Goal: Task Accomplishment & Management: Manage account settings

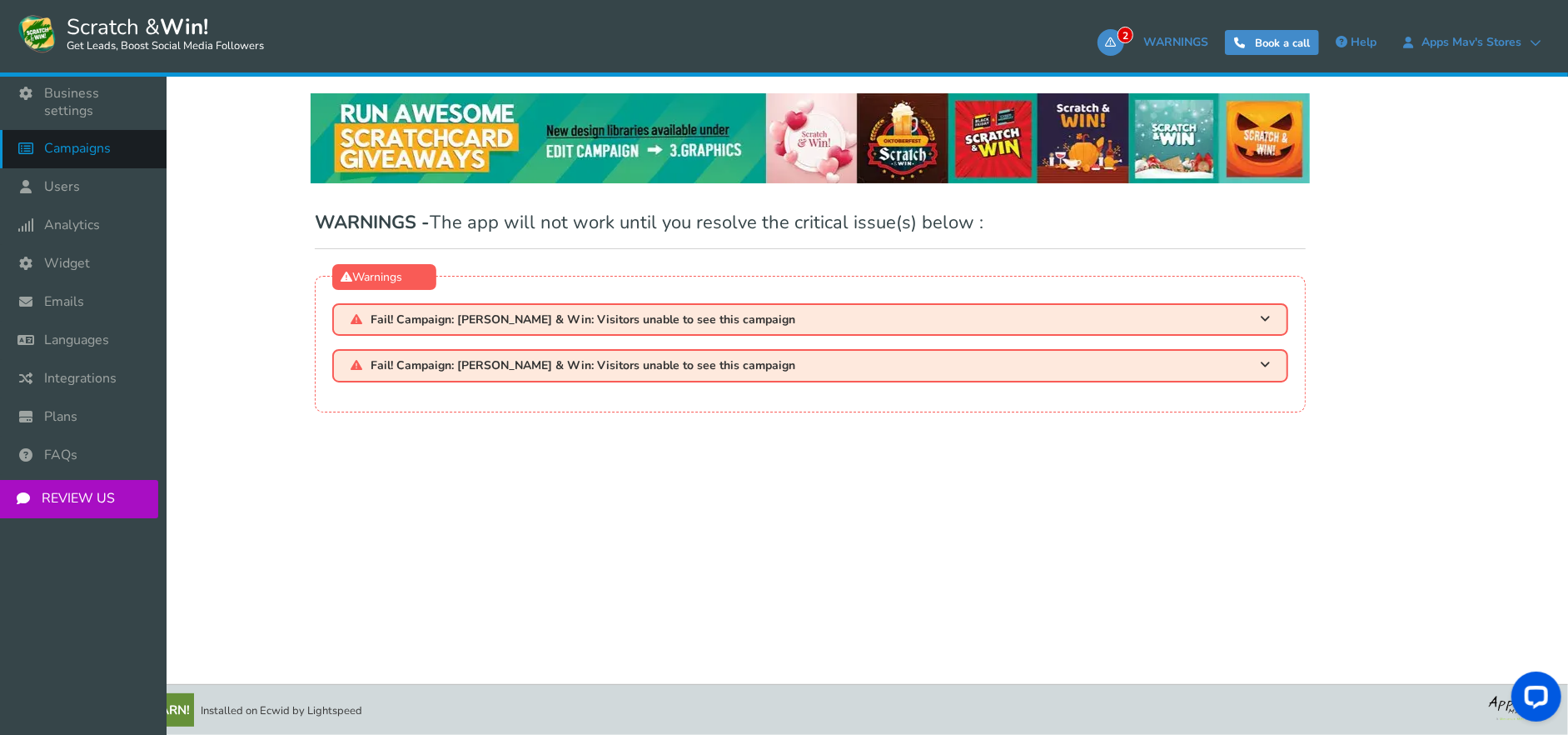
click at [44, 135] on icon at bounding box center [30, 148] width 32 height 37
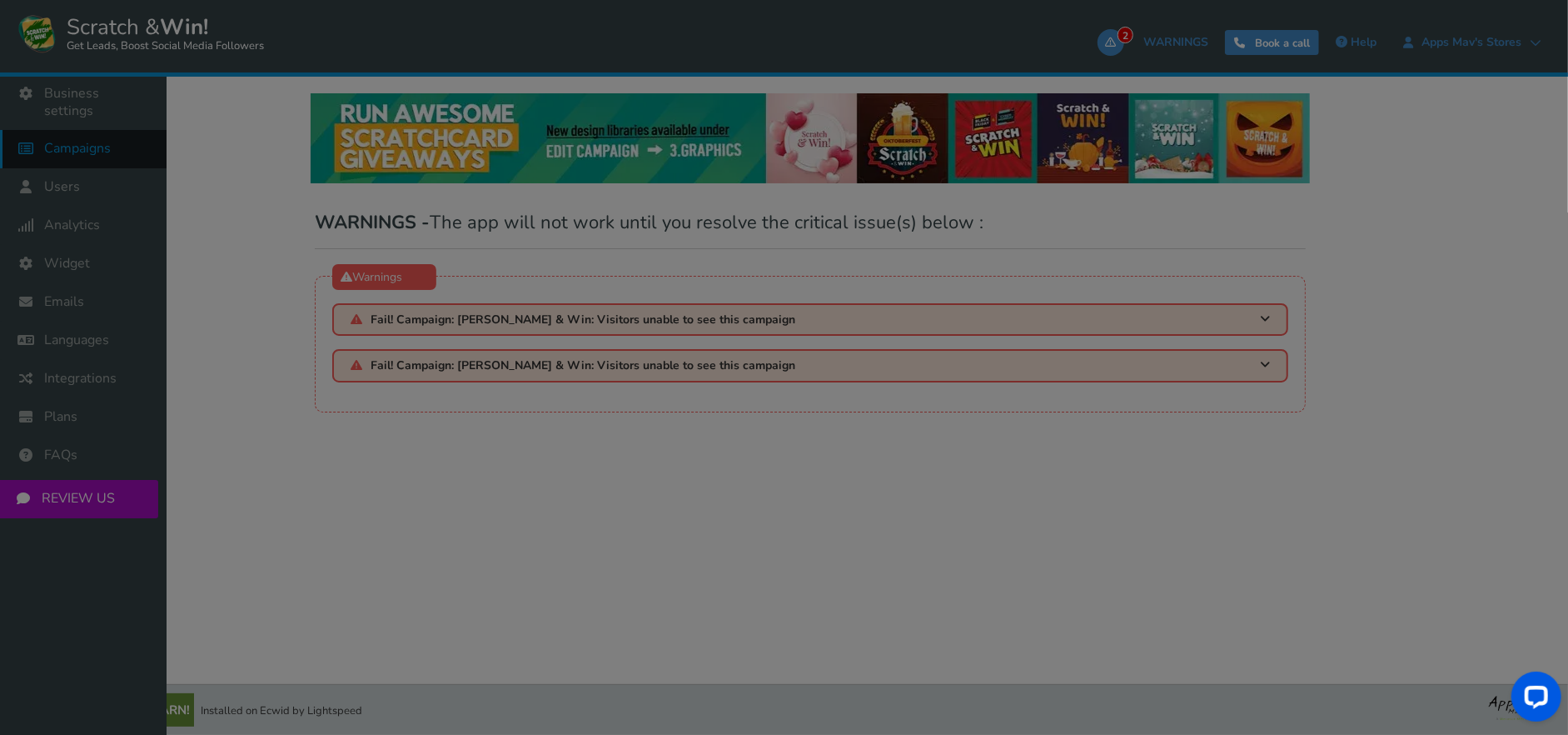
select select "21107"
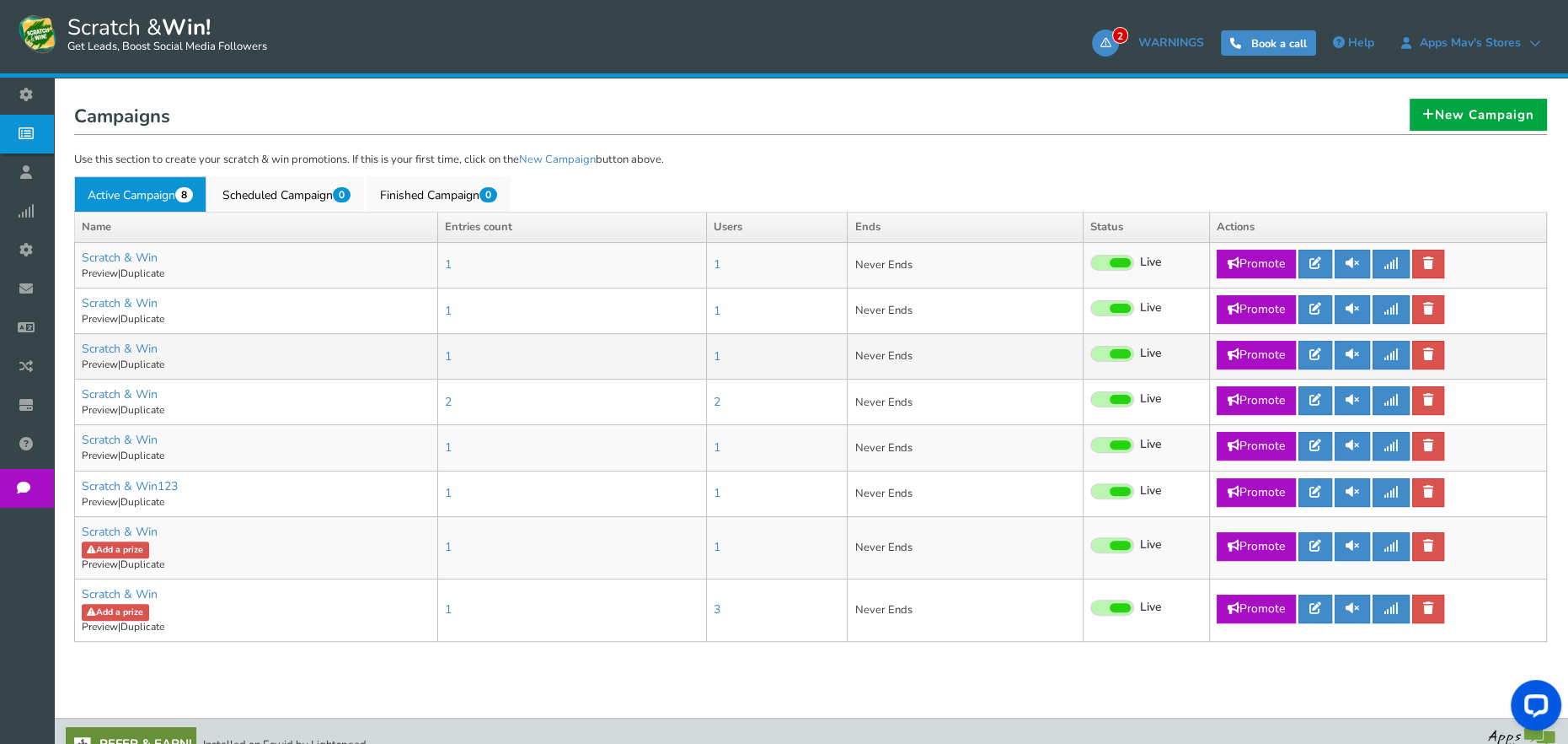
scroll to position [504, 0]
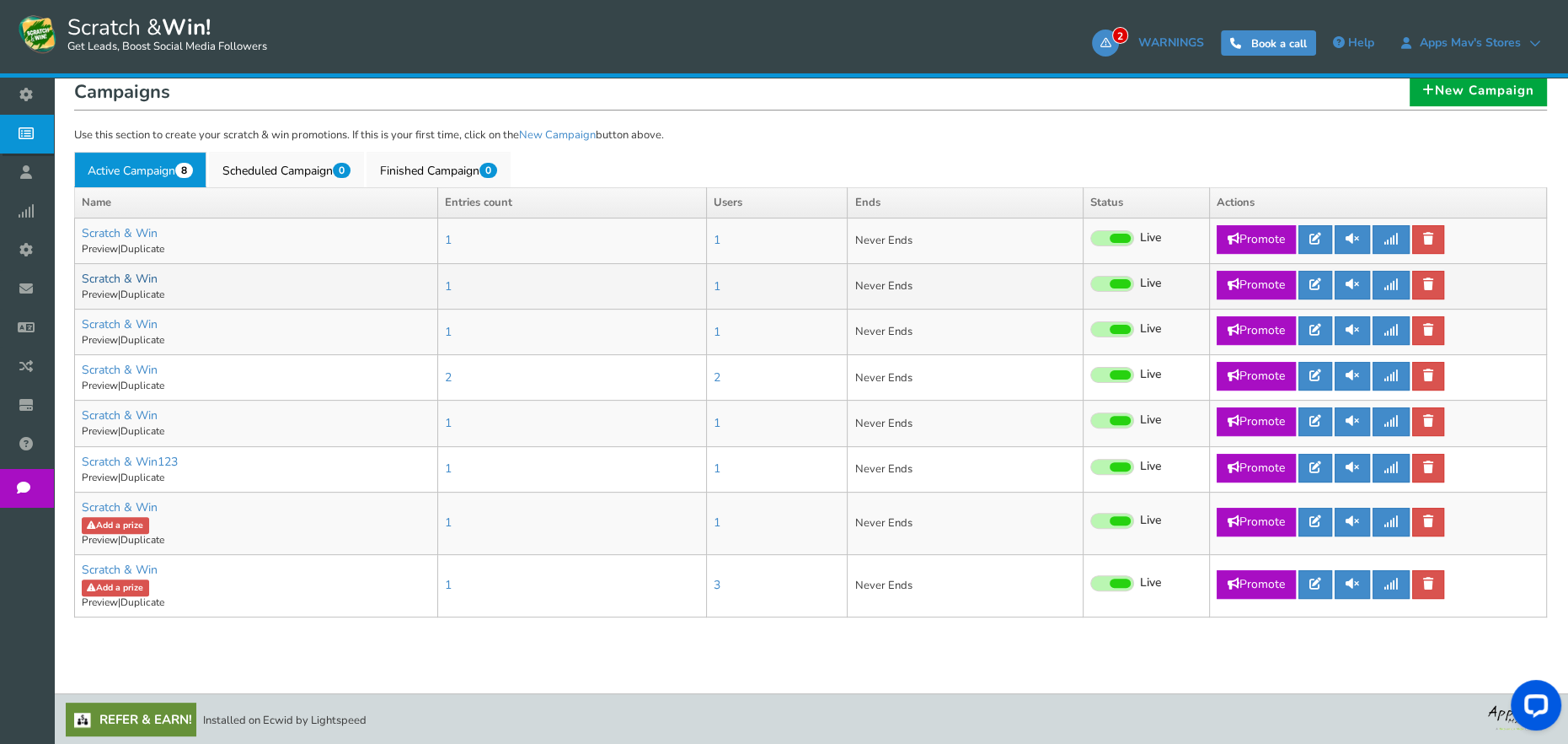
click at [154, 280] on link "Scratch & Win" at bounding box center [119, 279] width 75 height 16
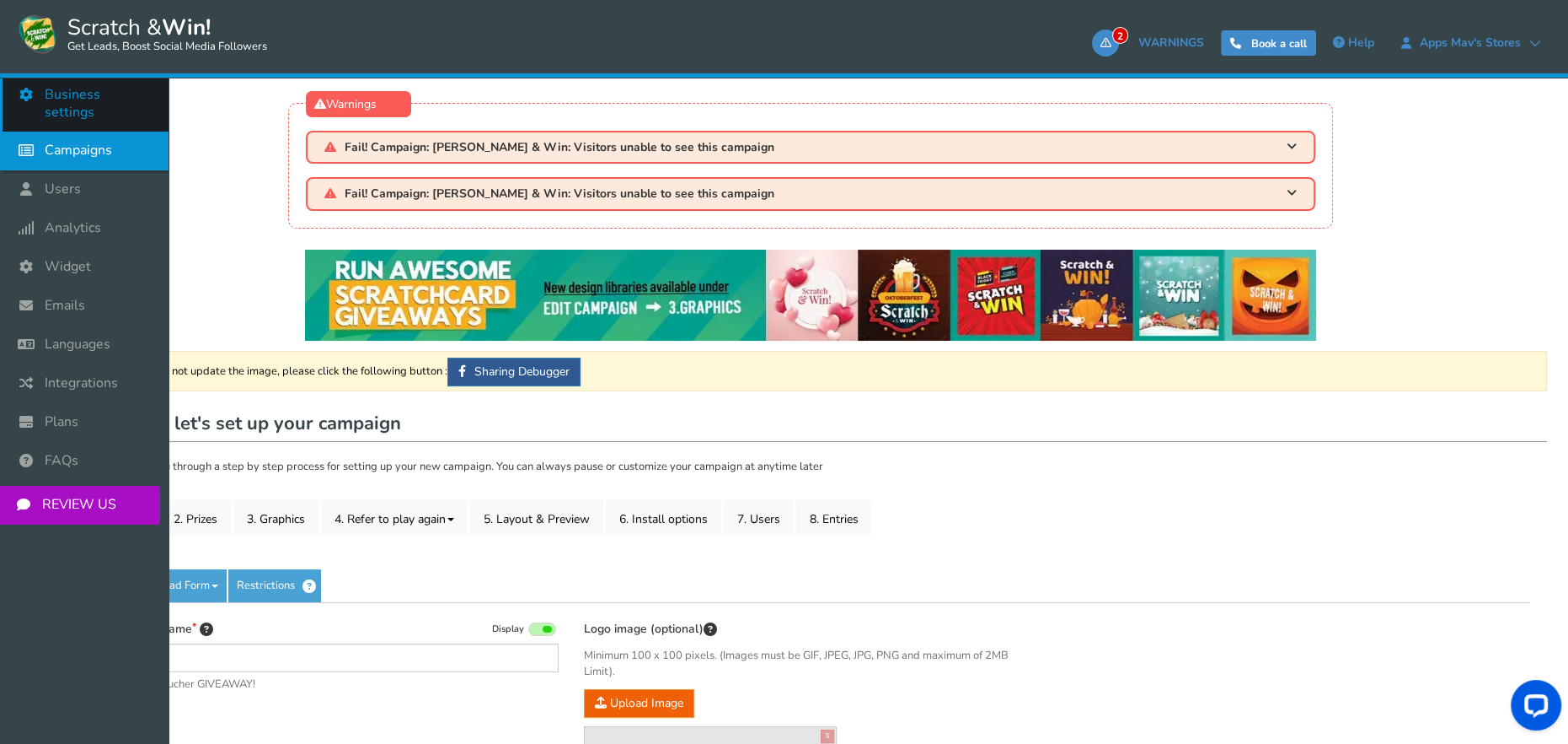
click at [73, 95] on span "Business settings" at bounding box center [97, 103] width 107 height 36
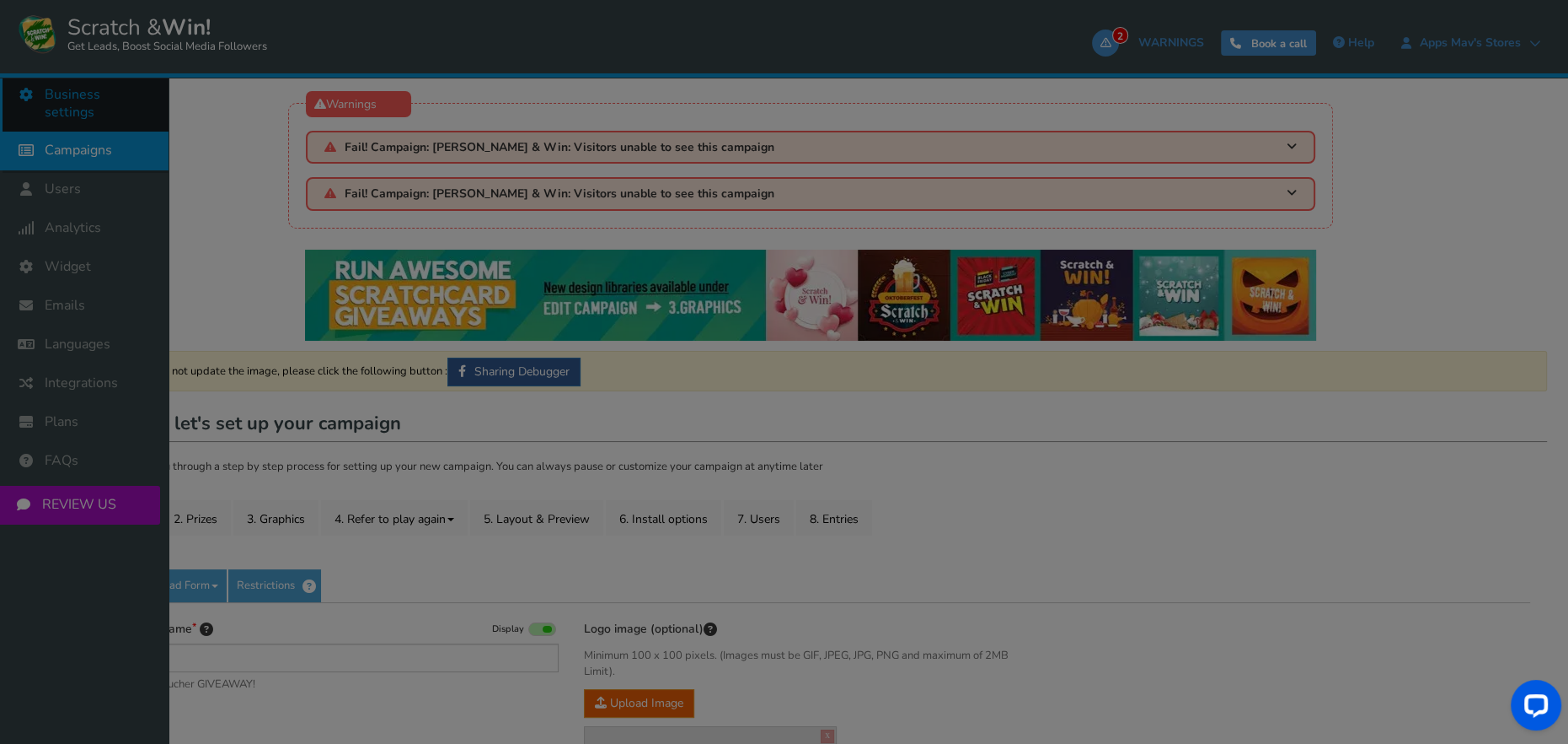
type input "Scratch & Win"
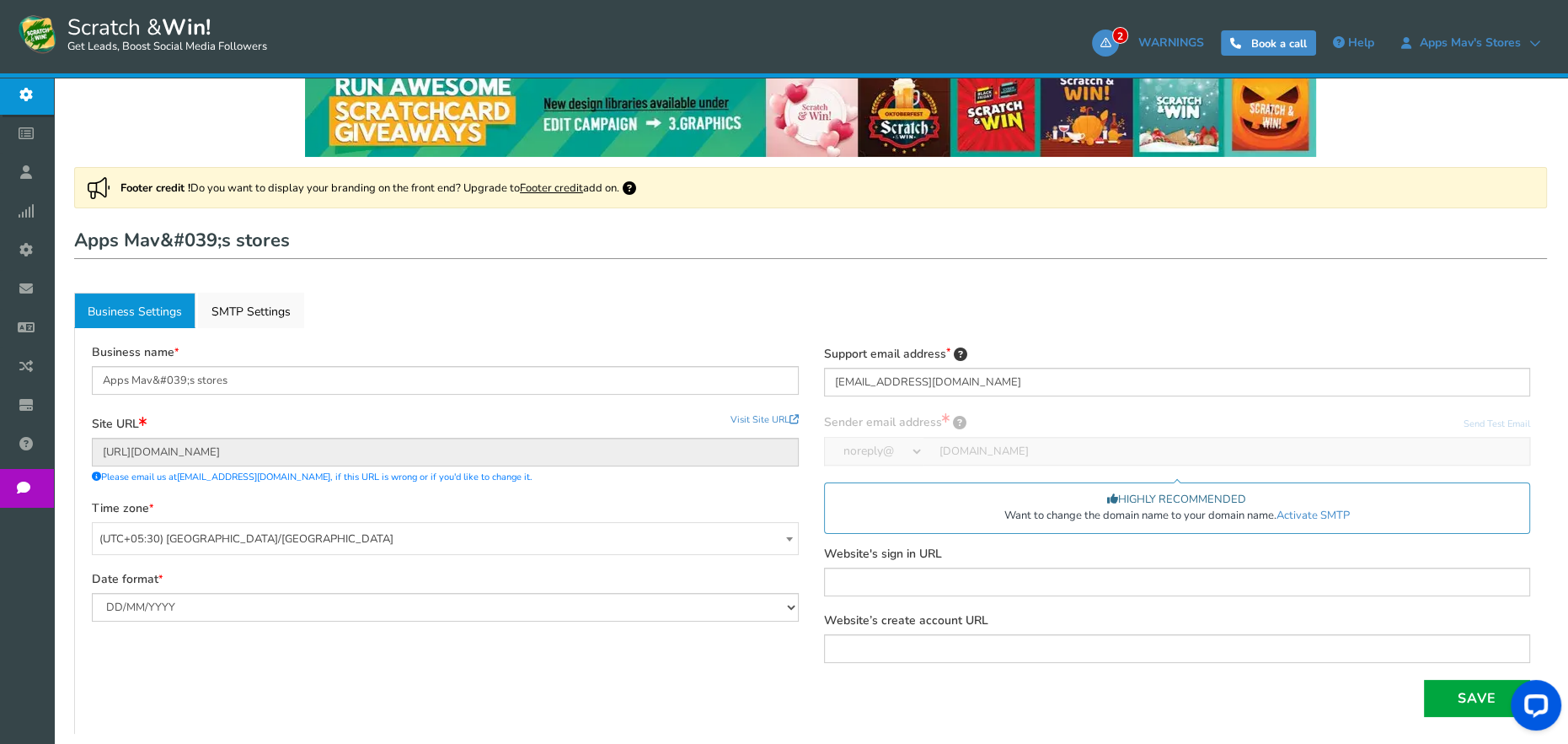
scroll to position [253, 0]
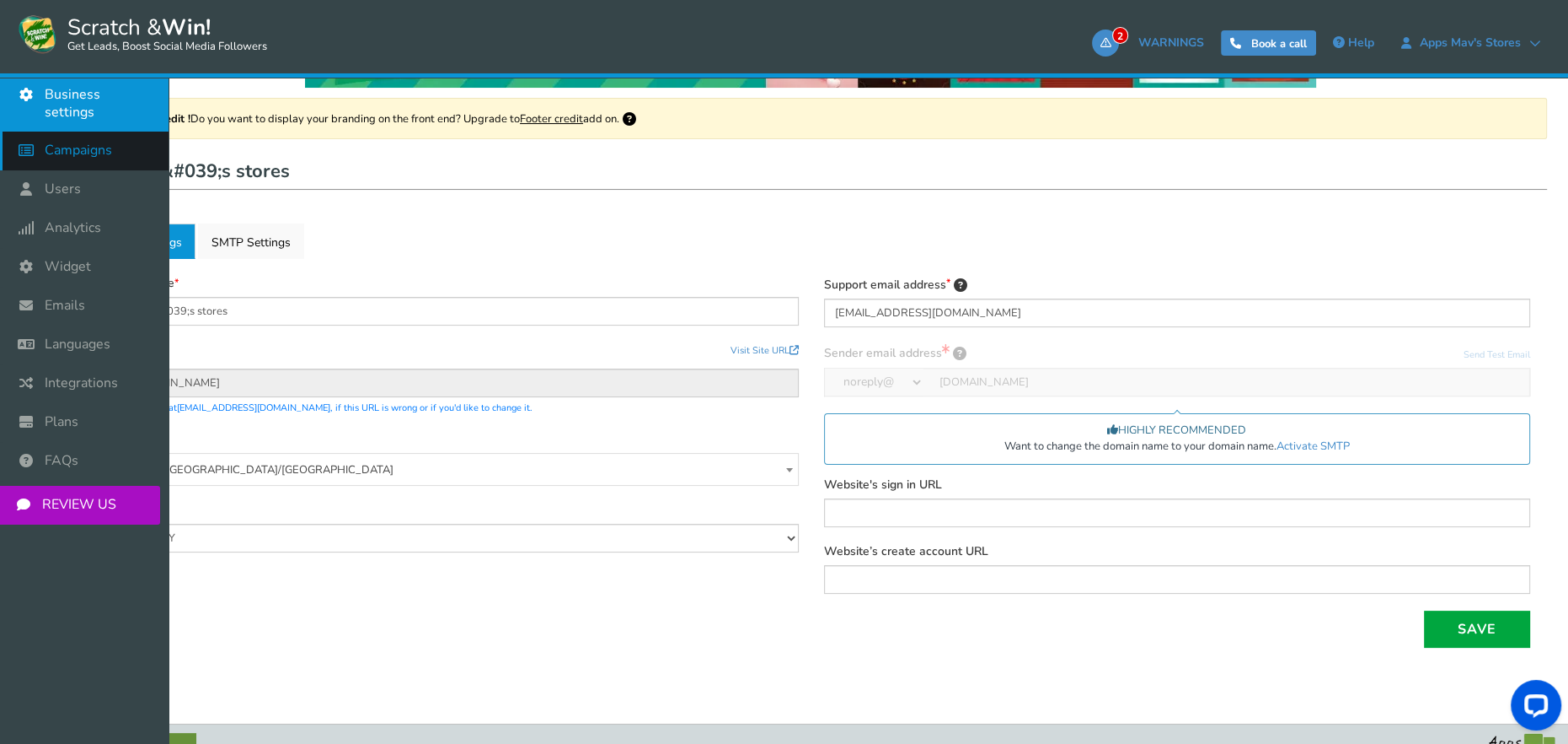
click at [60, 148] on link "Campaigns" at bounding box center [84, 150] width 168 height 39
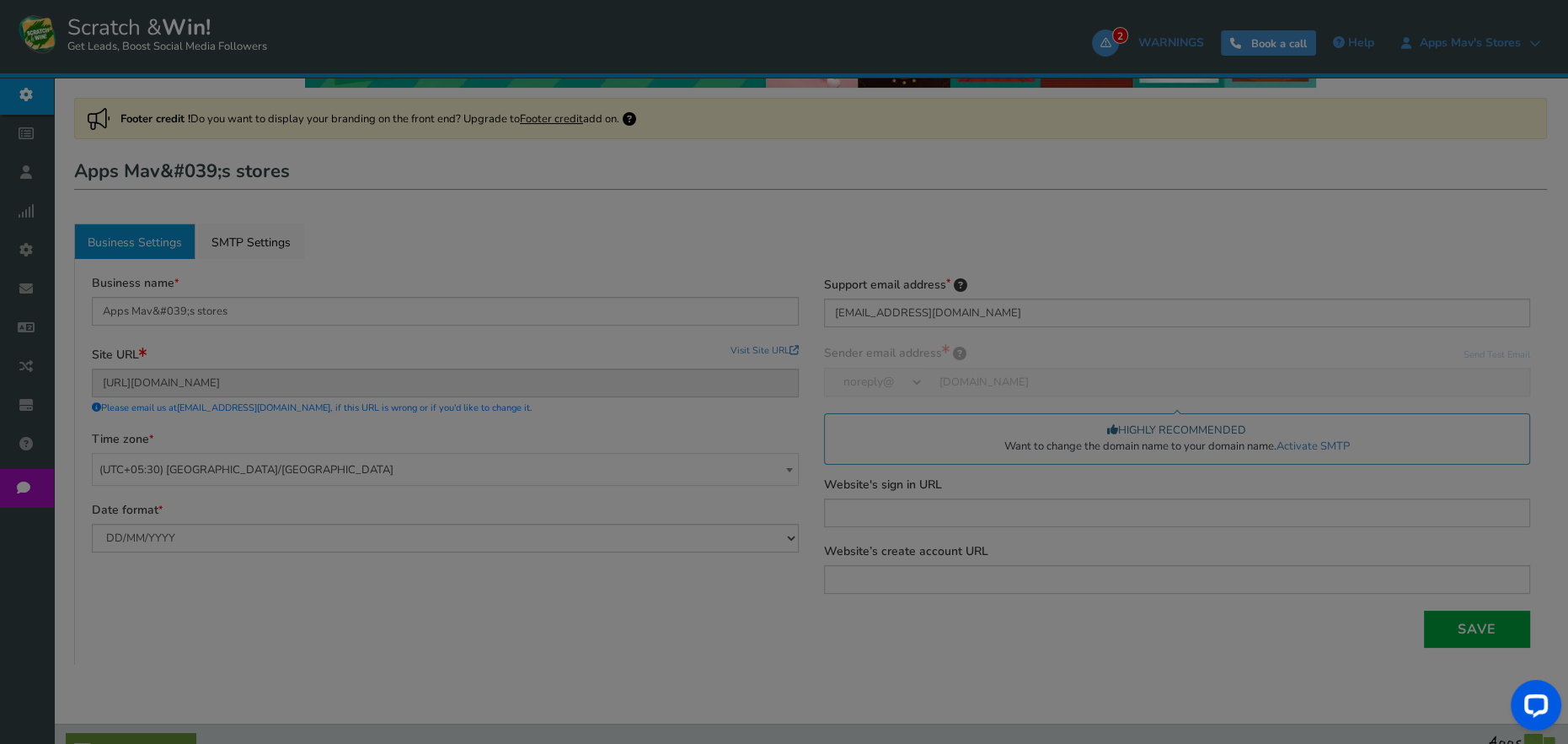
select select "21107"
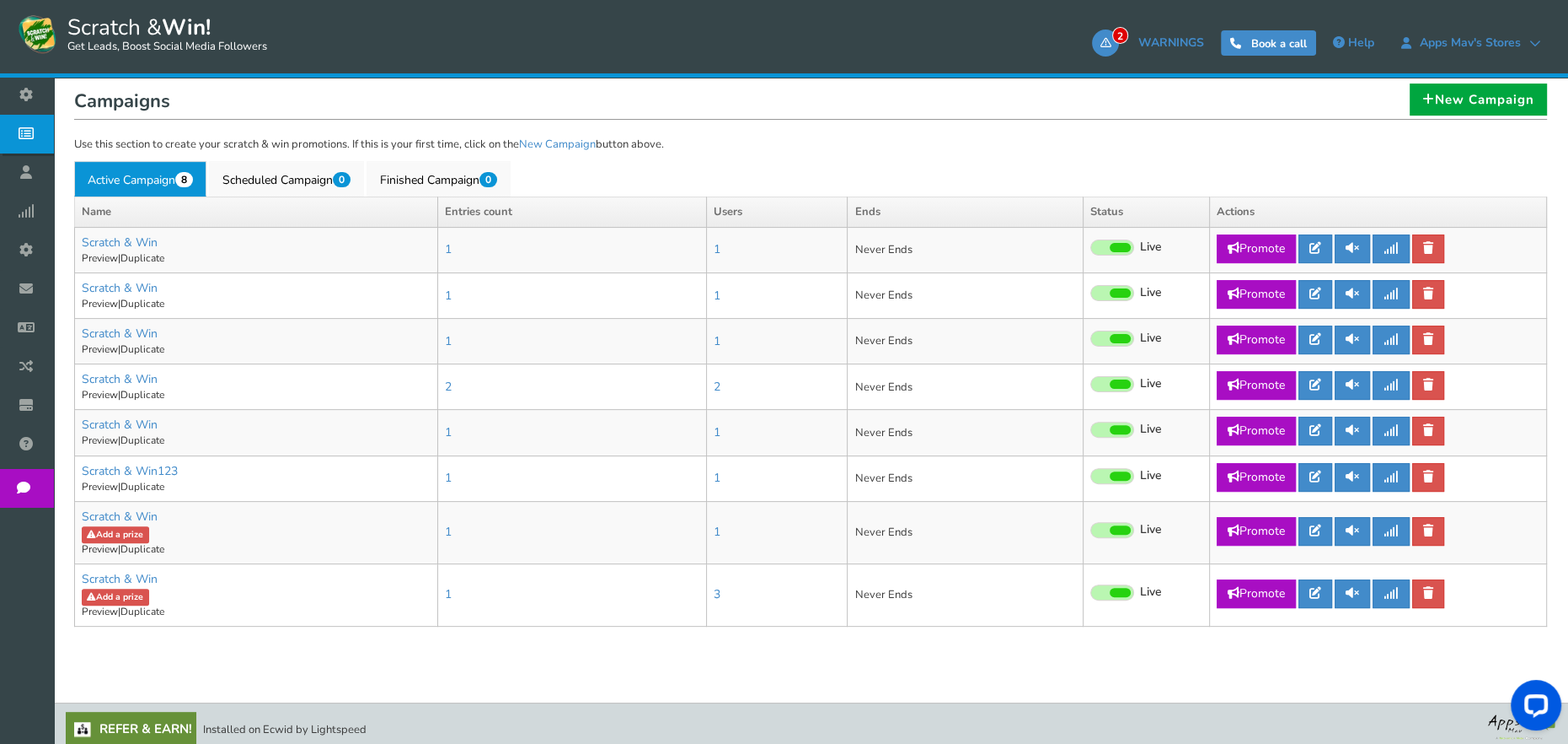
scroll to position [504, 0]
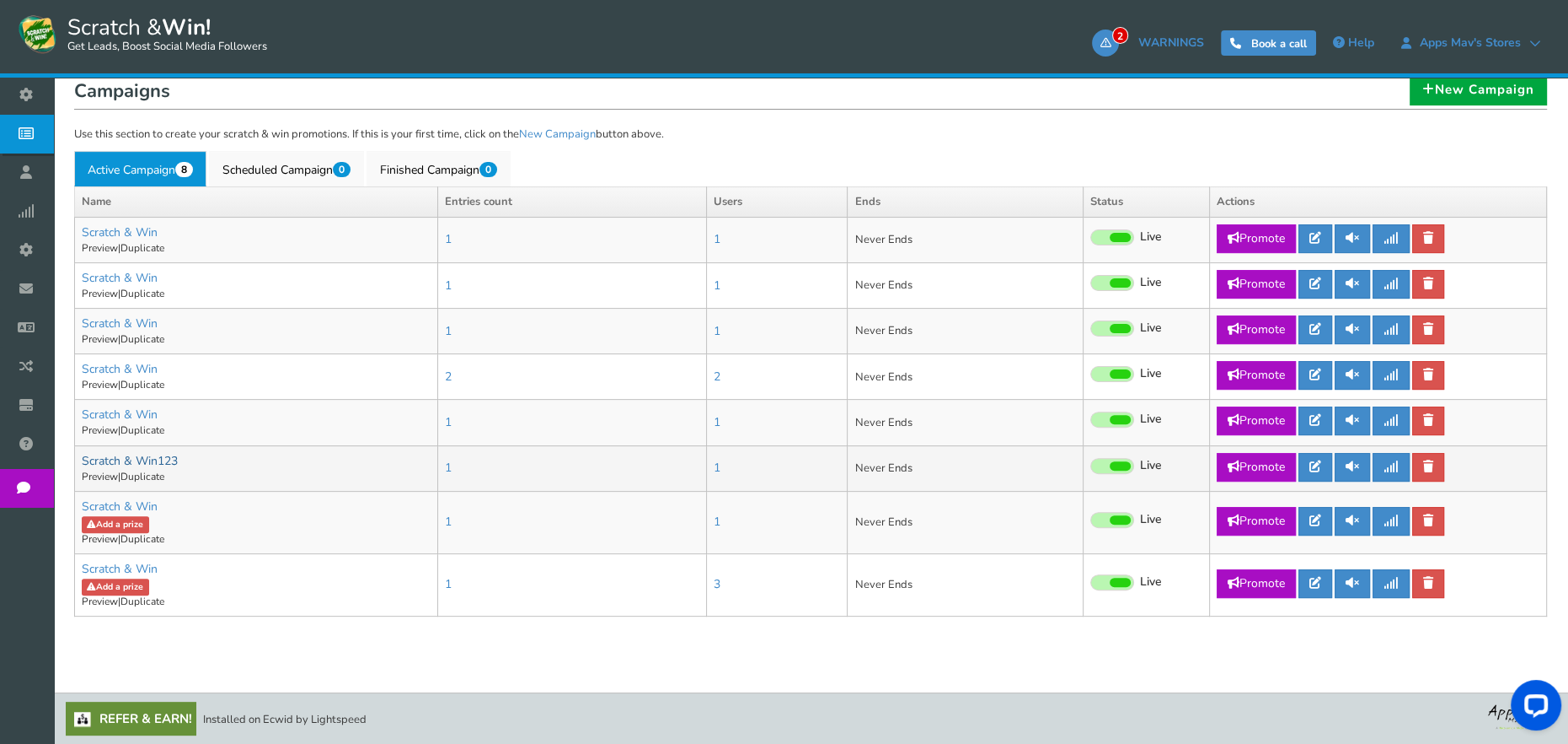
click at [164, 458] on link "Scratch & Win123" at bounding box center [129, 460] width 96 height 16
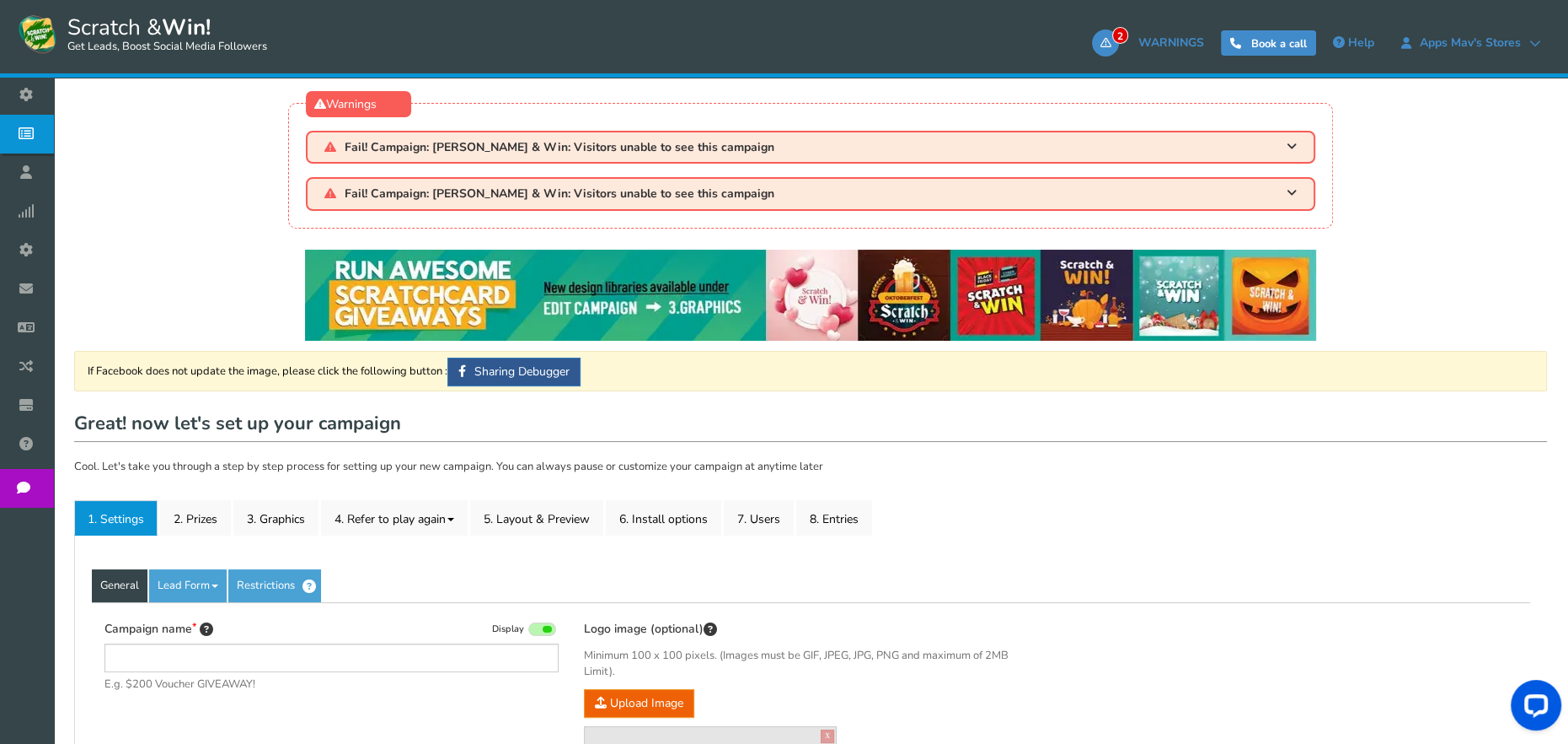
type input "Scratch & Win123"
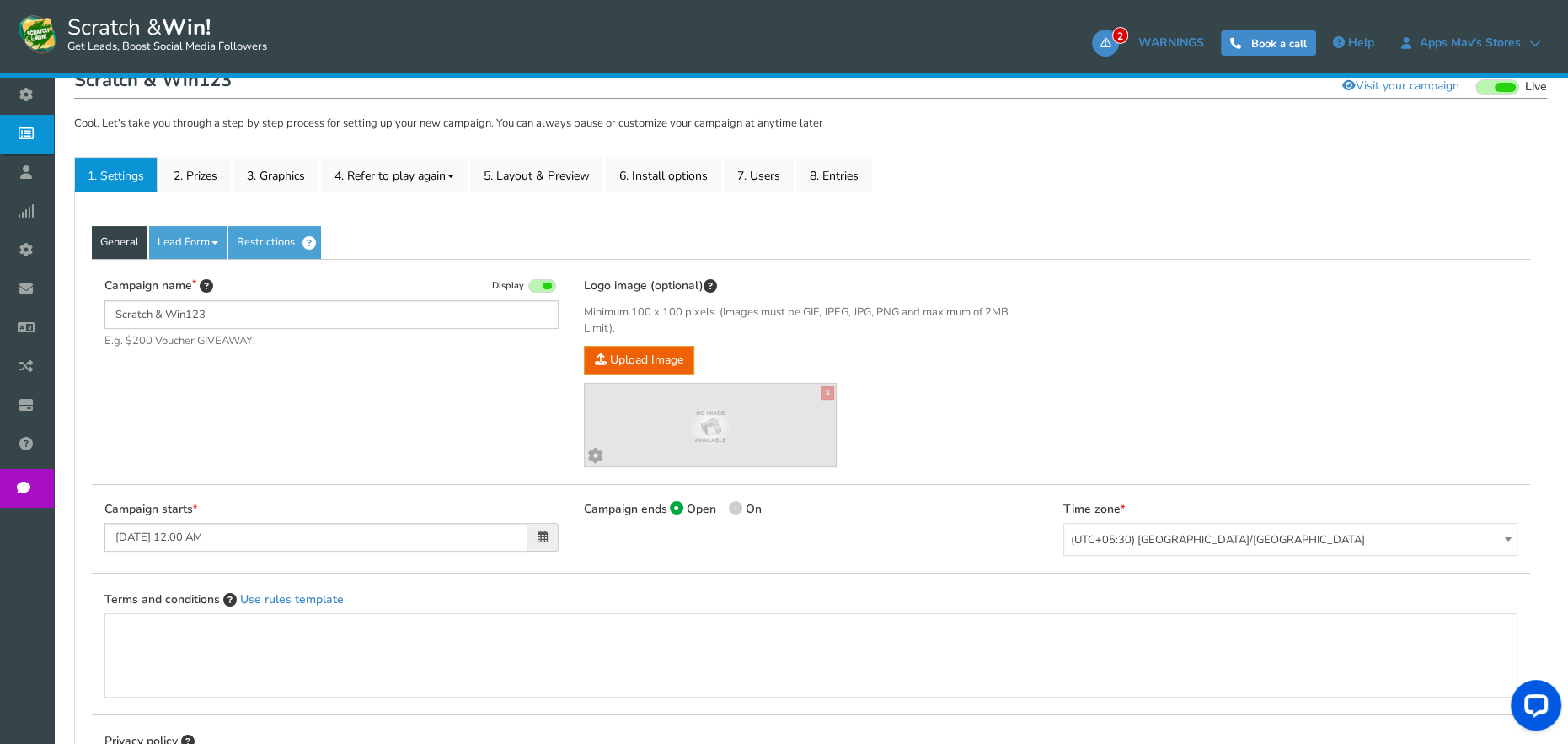
scroll to position [379, 0]
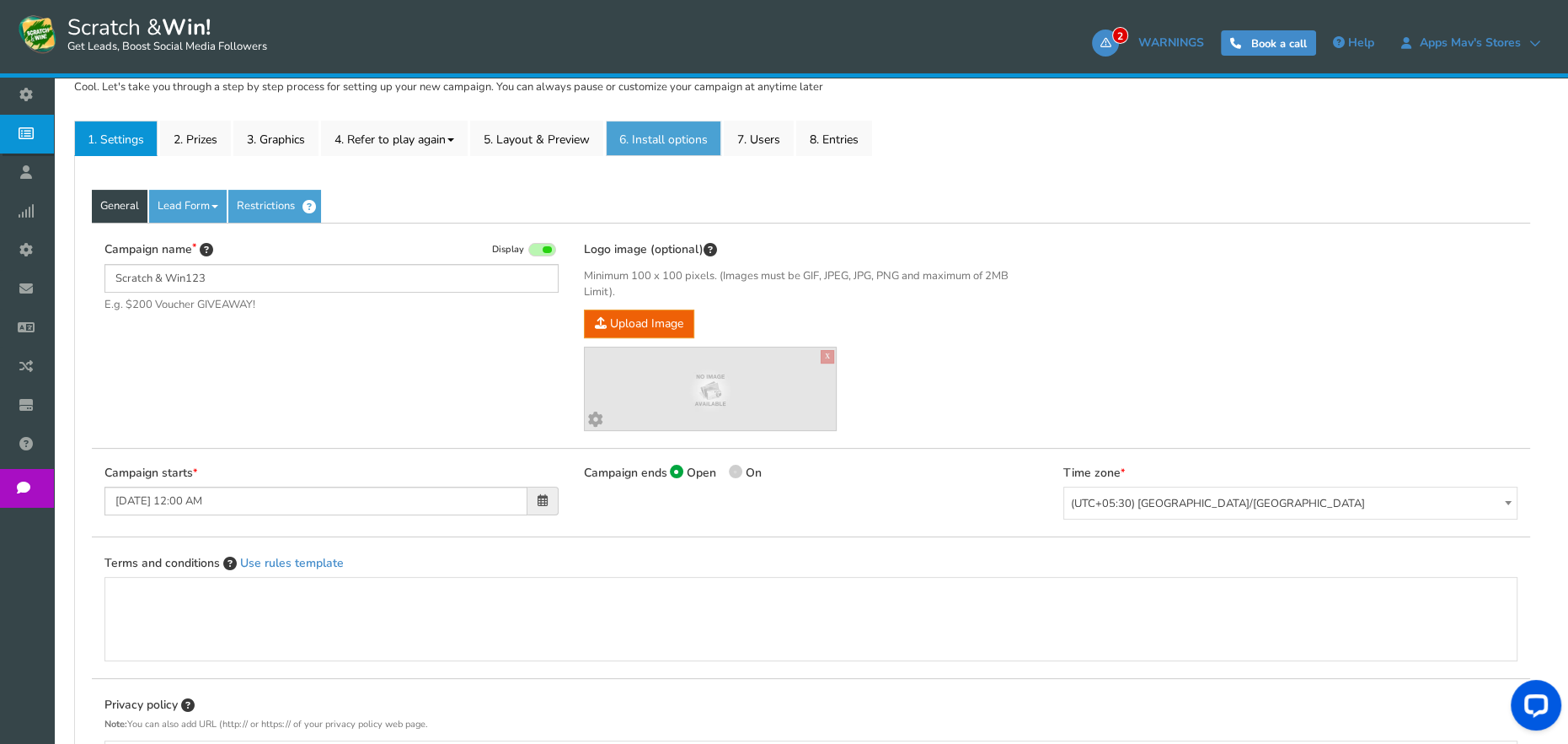
click at [657, 144] on link "6. Install options New" at bounding box center [663, 138] width 115 height 36
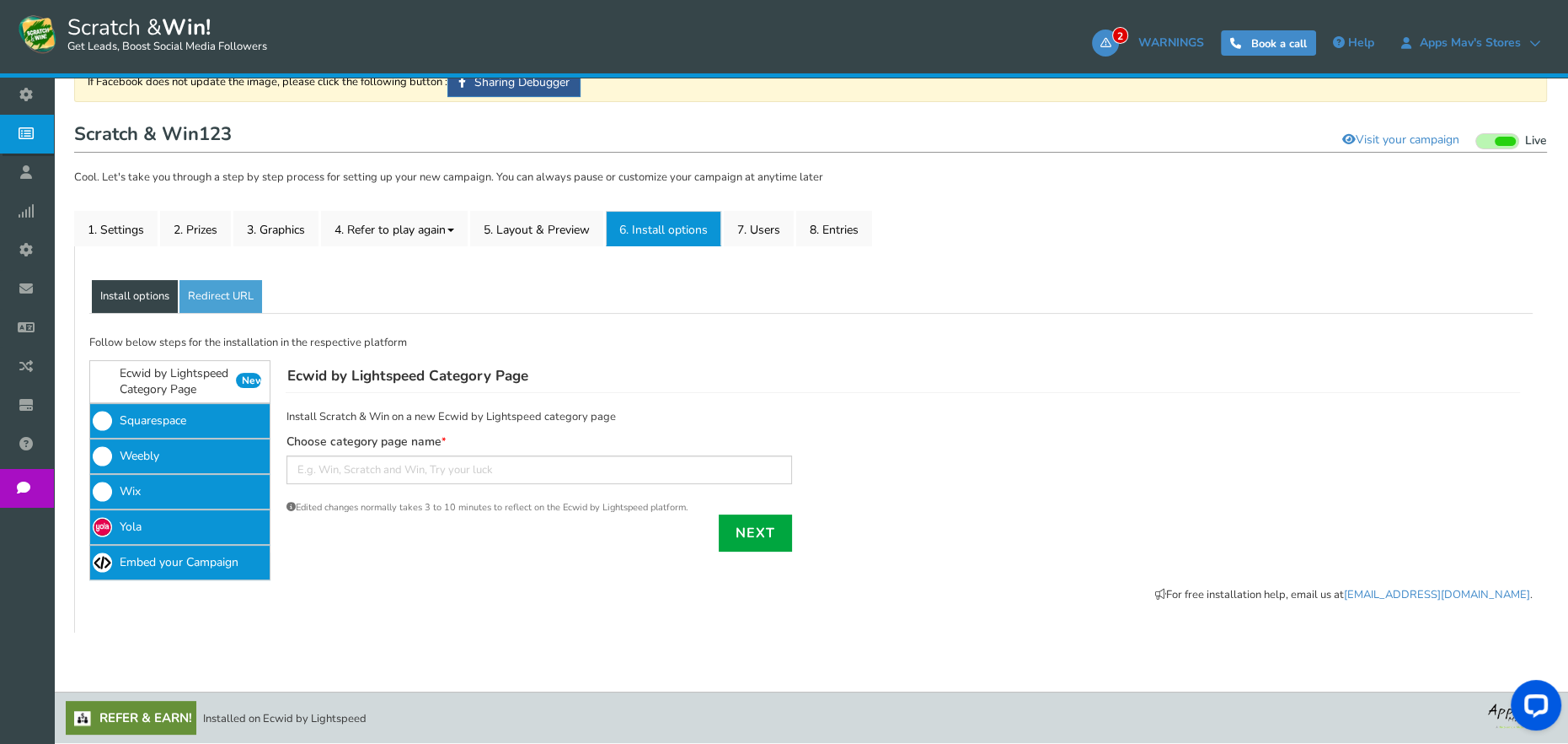
scroll to position [288, 0]
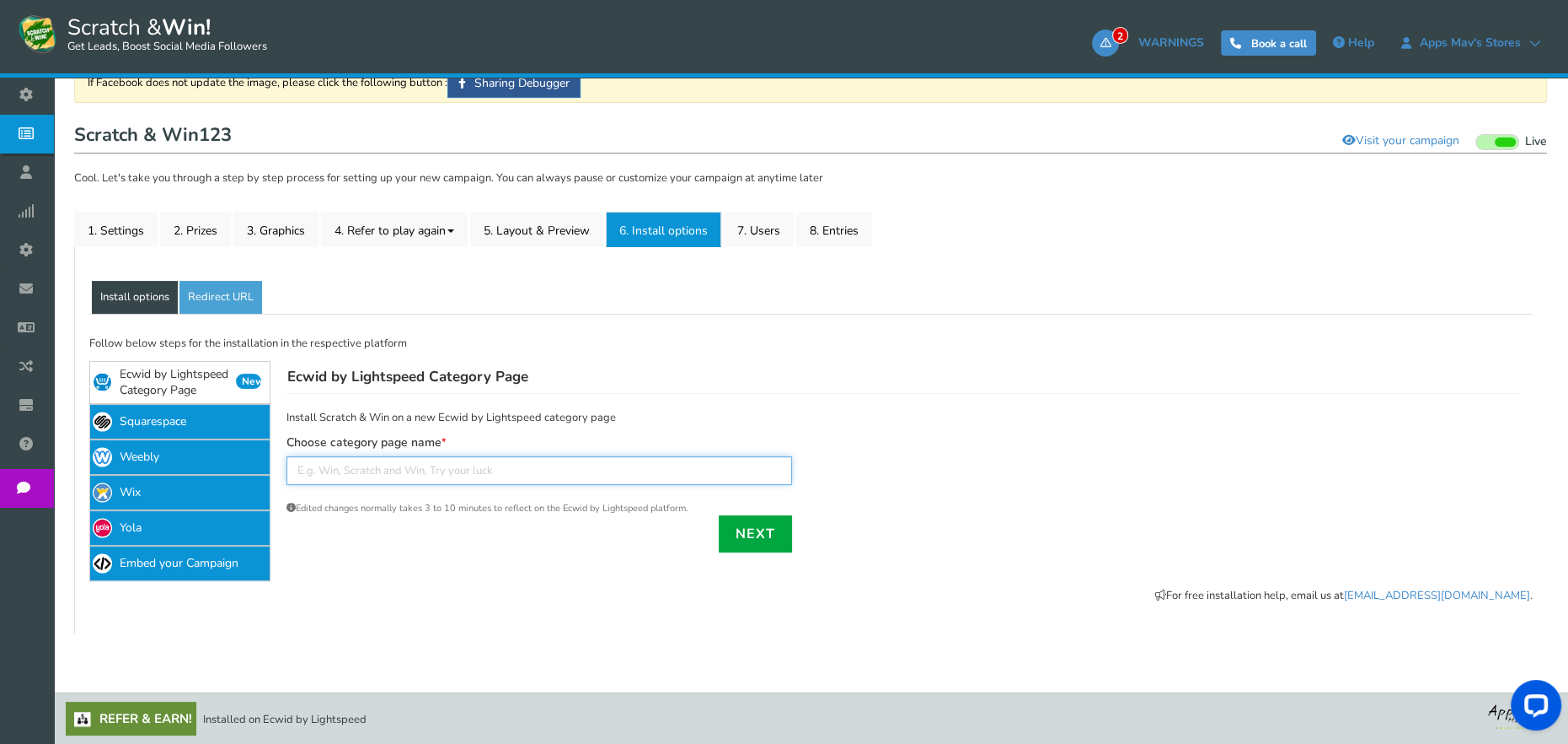
click at [584, 476] on input "text" at bounding box center [539, 470] width 506 height 29
type input "234as"
click at [785, 545] on link "Next" at bounding box center [755, 533] width 73 height 37
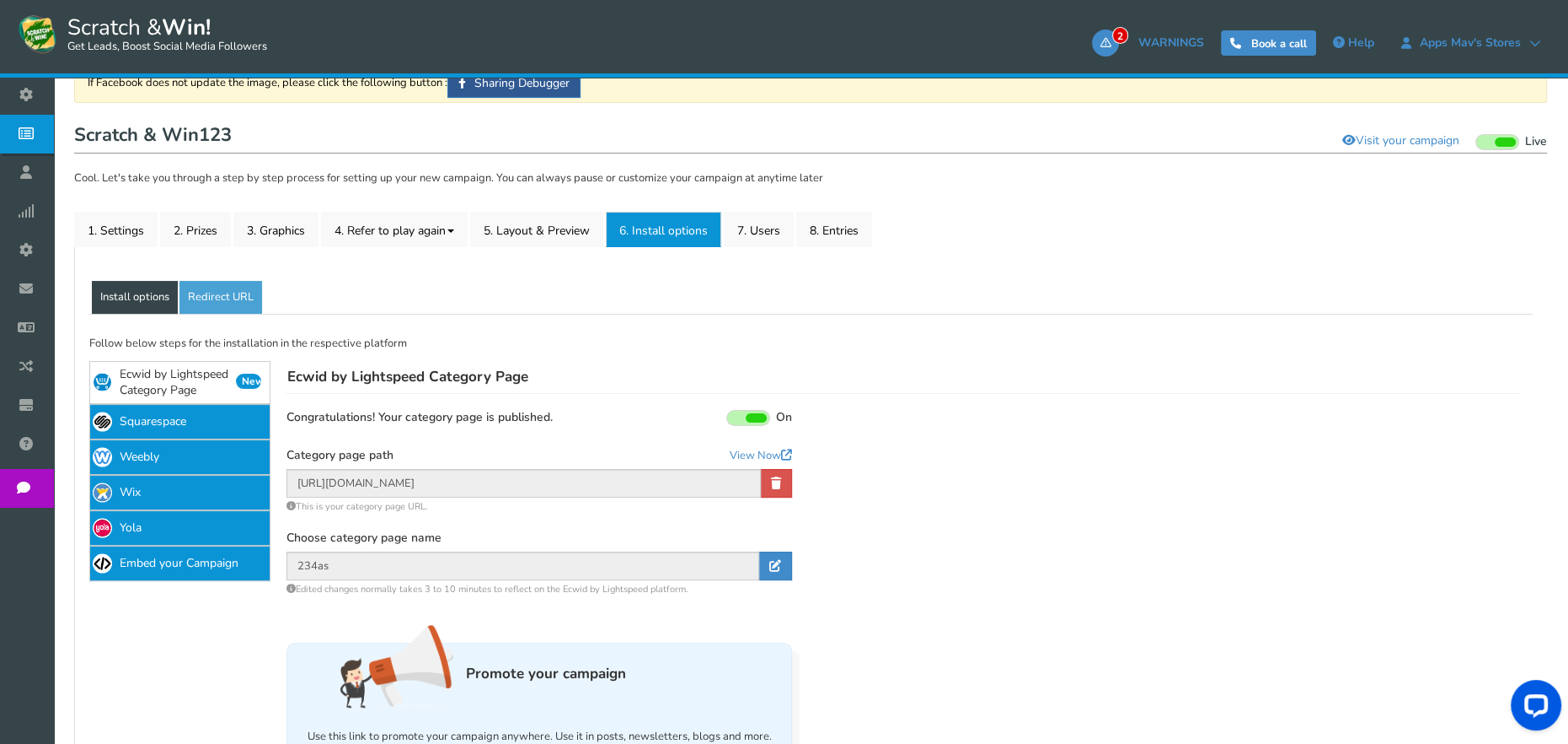
click at [759, 444] on div "Display your campaign on Ecwid by Lightspeed category page Congratulations! you…" at bounding box center [539, 503] width 506 height 186
click at [758, 451] on link "View Now" at bounding box center [761, 456] width 62 height 16
